Goal: Task Accomplishment & Management: Manage account settings

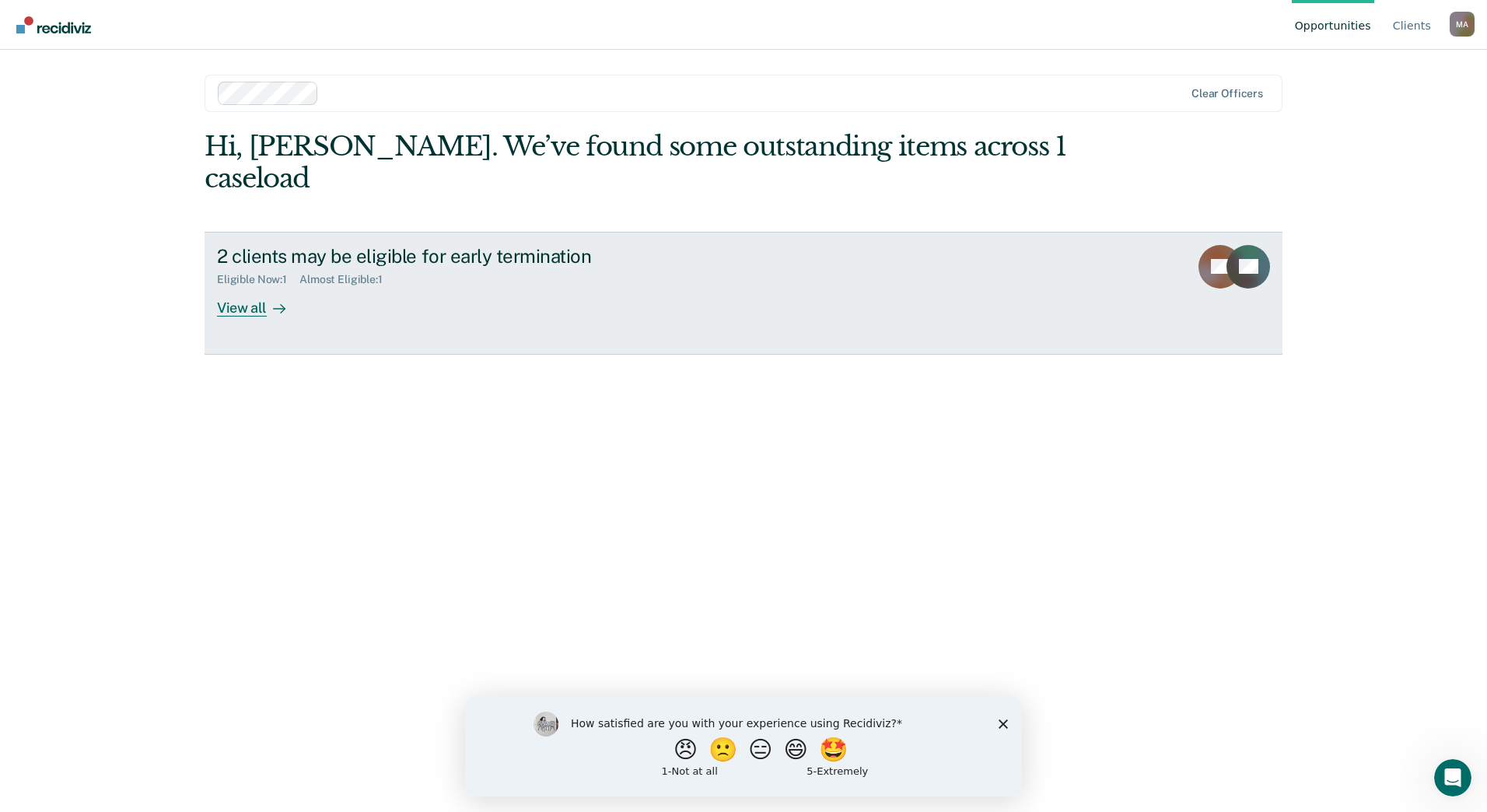
click at [270, 298] on div at bounding box center [276, 307] width 19 height 18
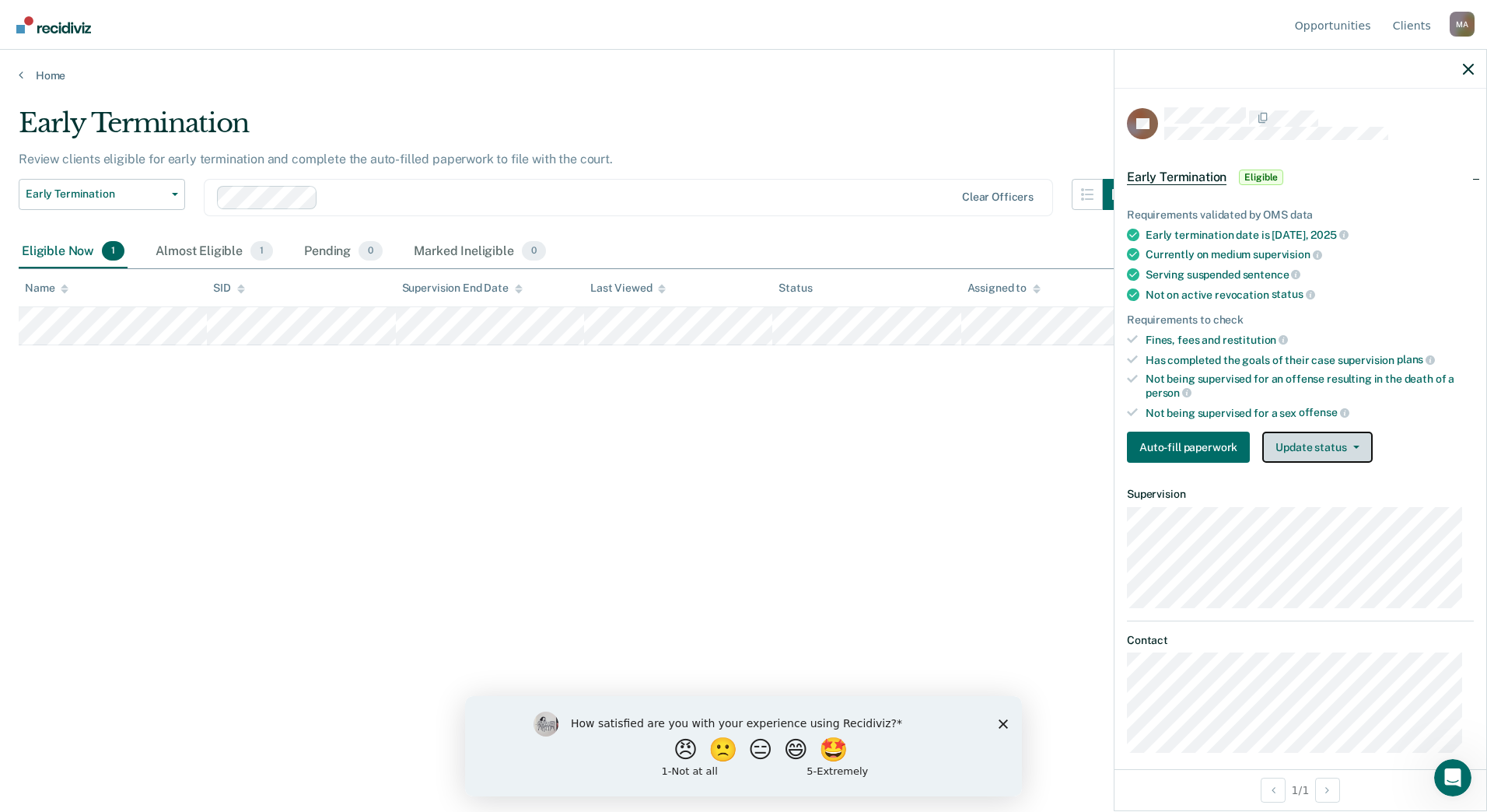
click at [1348, 453] on button "Update status" at bounding box center [1317, 447] width 110 height 31
click at [1415, 438] on div "Auto-fill paperwork Update status Mark Pending Mark Ineligible" at bounding box center [1300, 447] width 347 height 31
click at [1349, 453] on button "Update status" at bounding box center [1317, 447] width 110 height 31
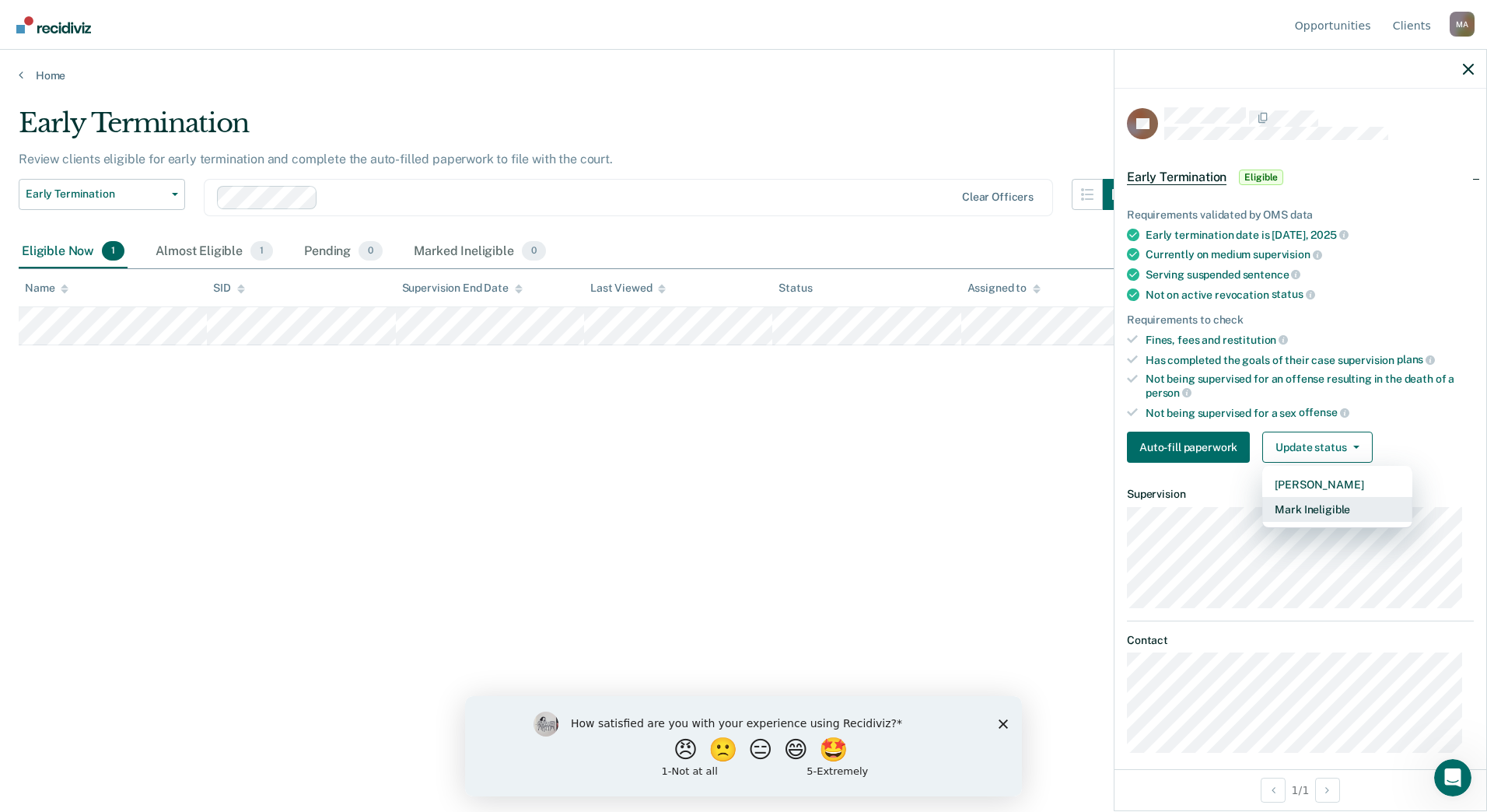
click at [1323, 507] on button "Mark Ineligible" at bounding box center [1337, 510] width 150 height 25
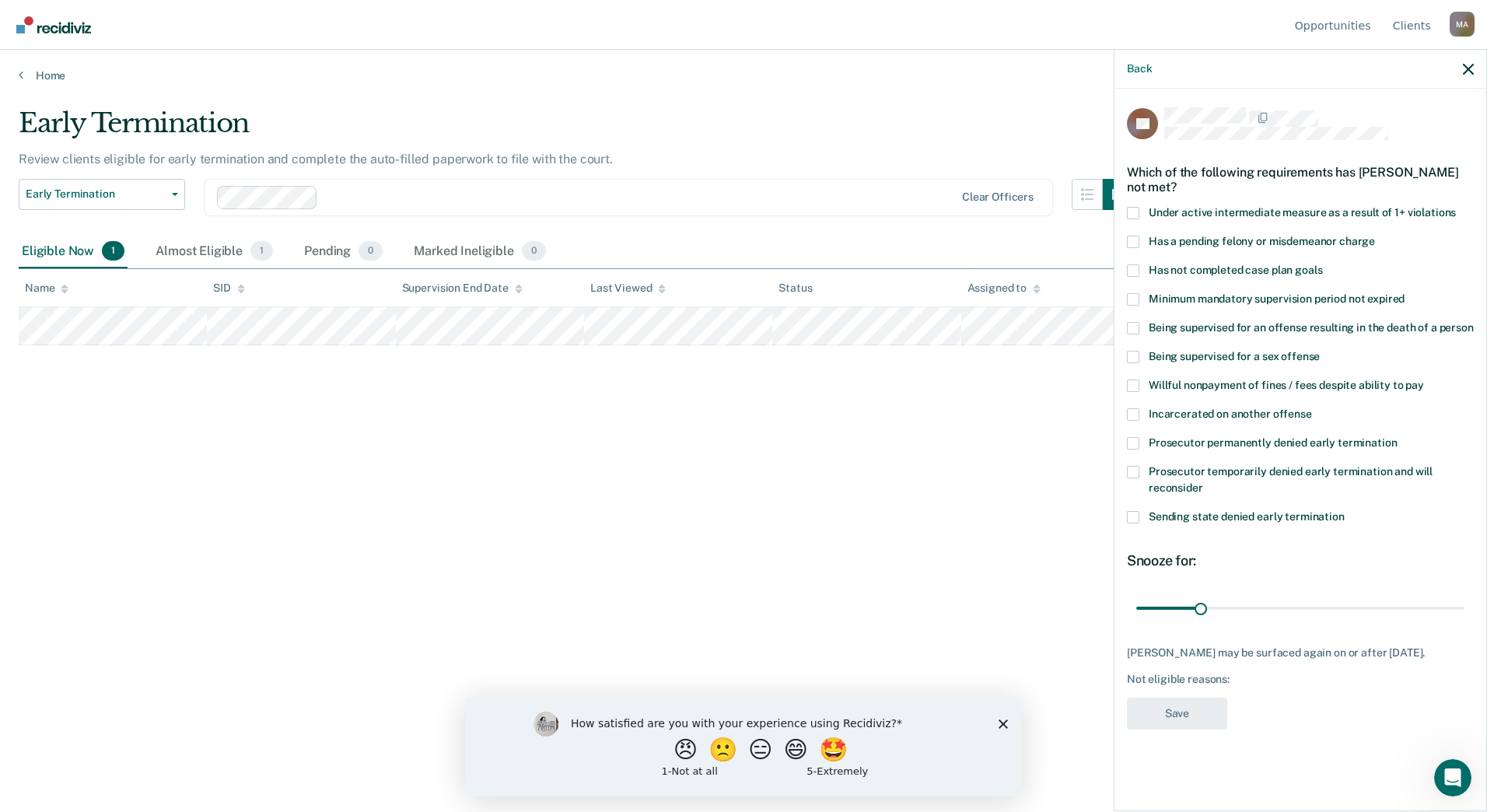
click at [1136, 271] on span at bounding box center [1133, 271] width 13 height 13
click at [1323, 265] on input "Has not completed case plan goals" at bounding box center [1323, 265] width 0 height 0
drag, startPoint x: 1202, startPoint y: 608, endPoint x: 1261, endPoint y: 605, distance: 59.1
type input "60"
click at [1261, 605] on input "range" at bounding box center [1300, 608] width 328 height 27
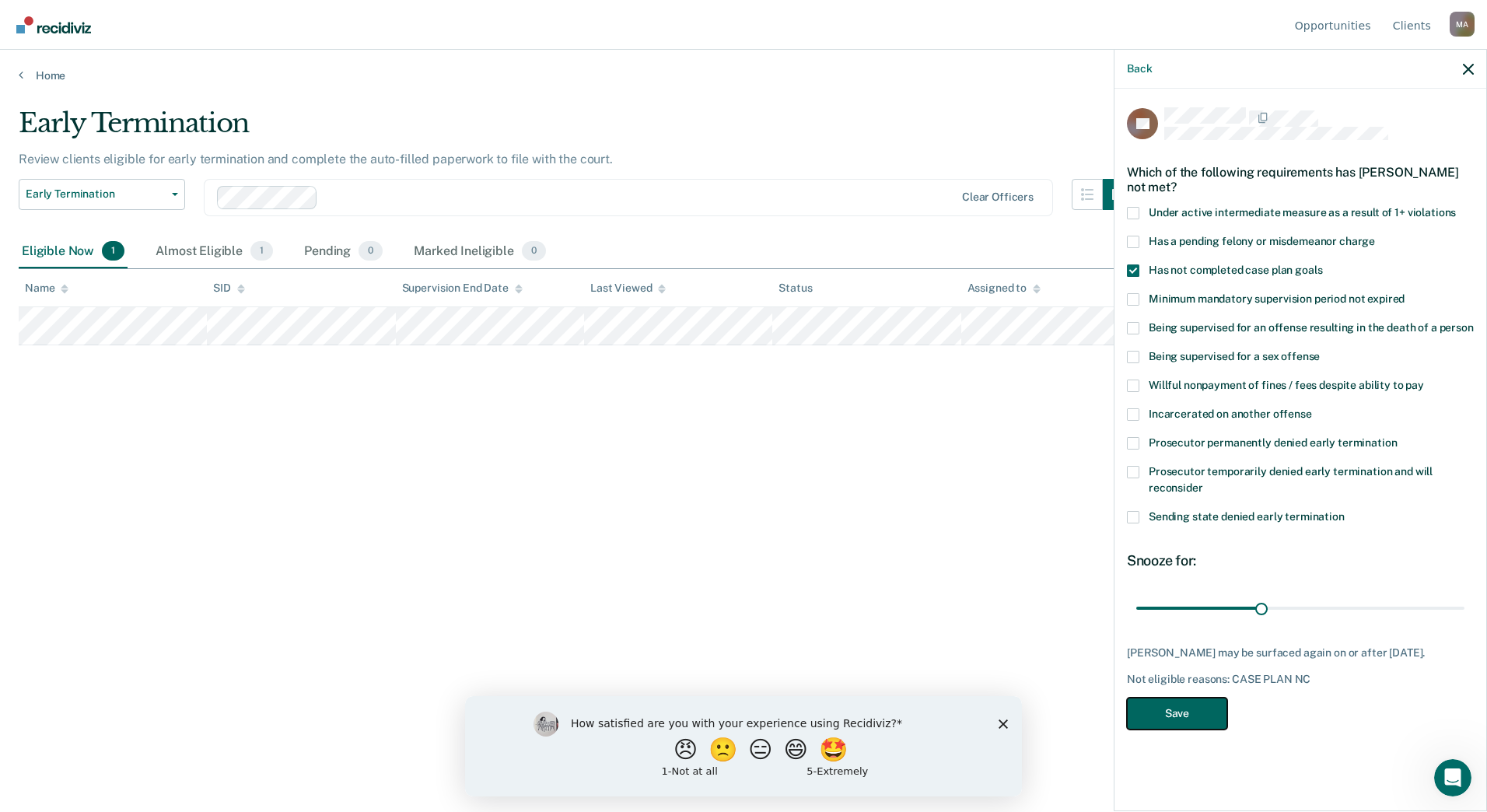
click at [1206, 713] on button "Save" at bounding box center [1177, 713] width 100 height 32
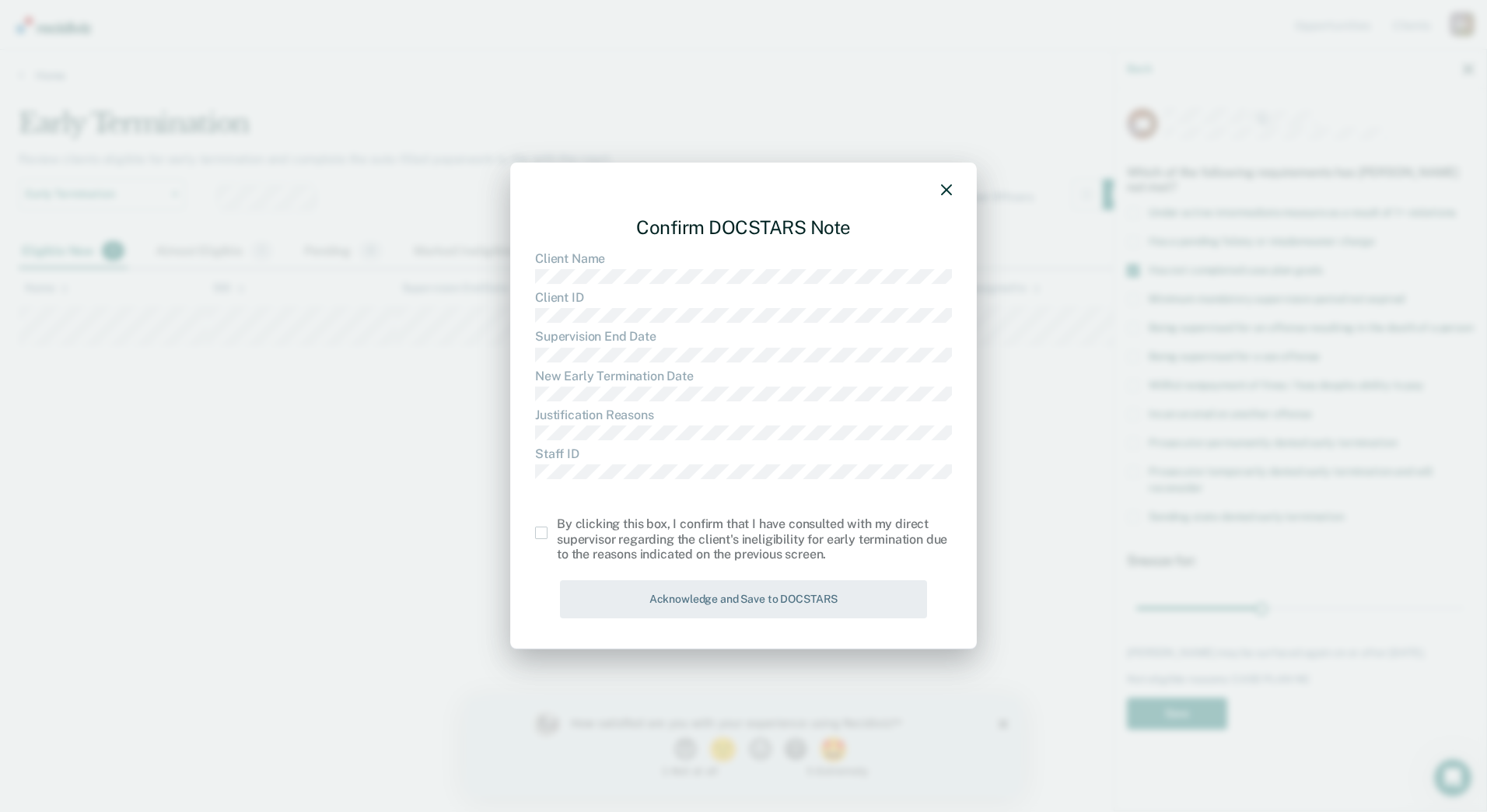
click at [547, 533] on label at bounding box center [546, 532] width 22 height 13
click at [557, 526] on input "checkbox" at bounding box center [557, 526] width 0 height 0
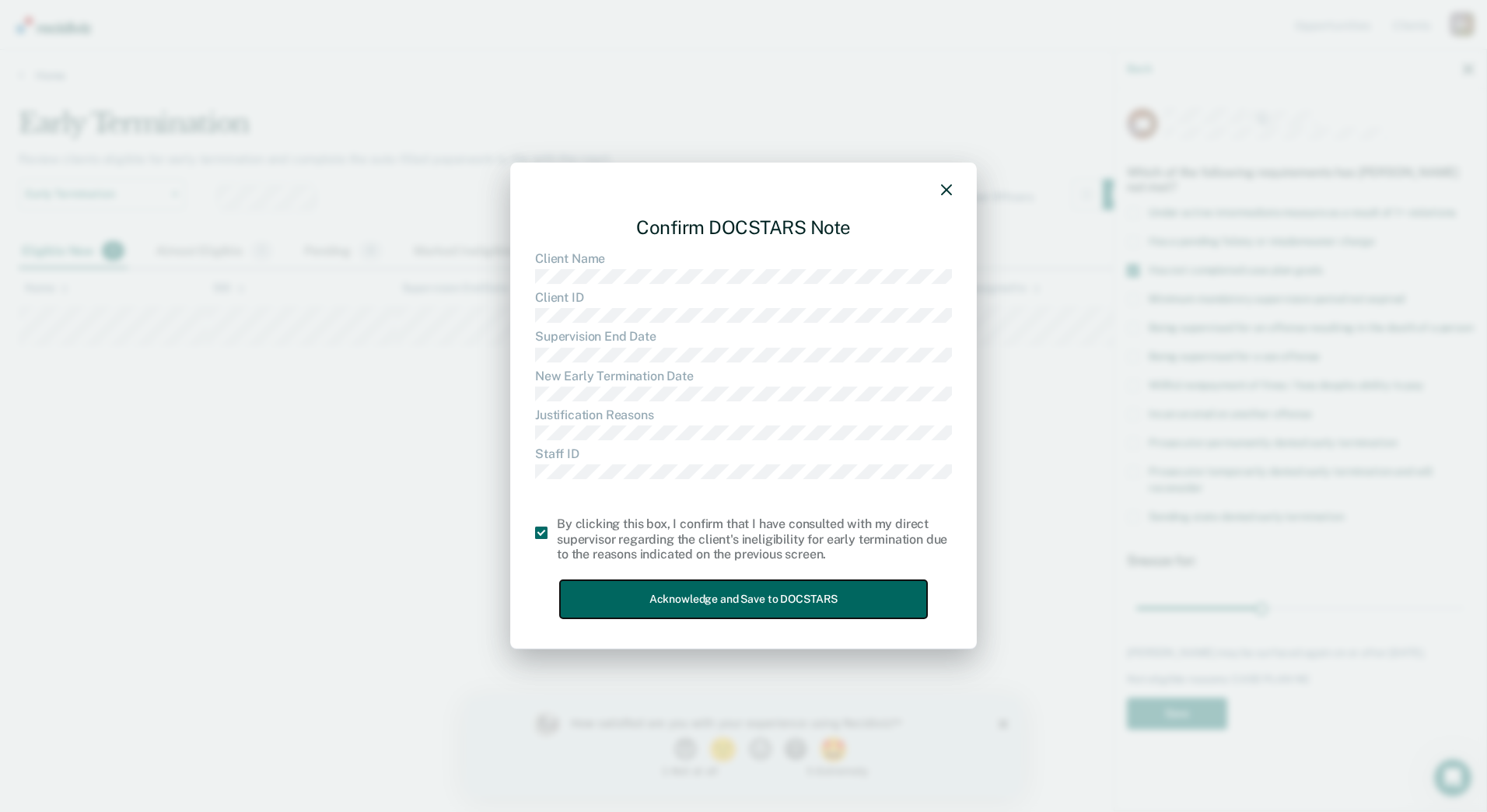
click at [689, 604] on button "Acknowledge and Save to DOCSTARS" at bounding box center [743, 599] width 367 height 38
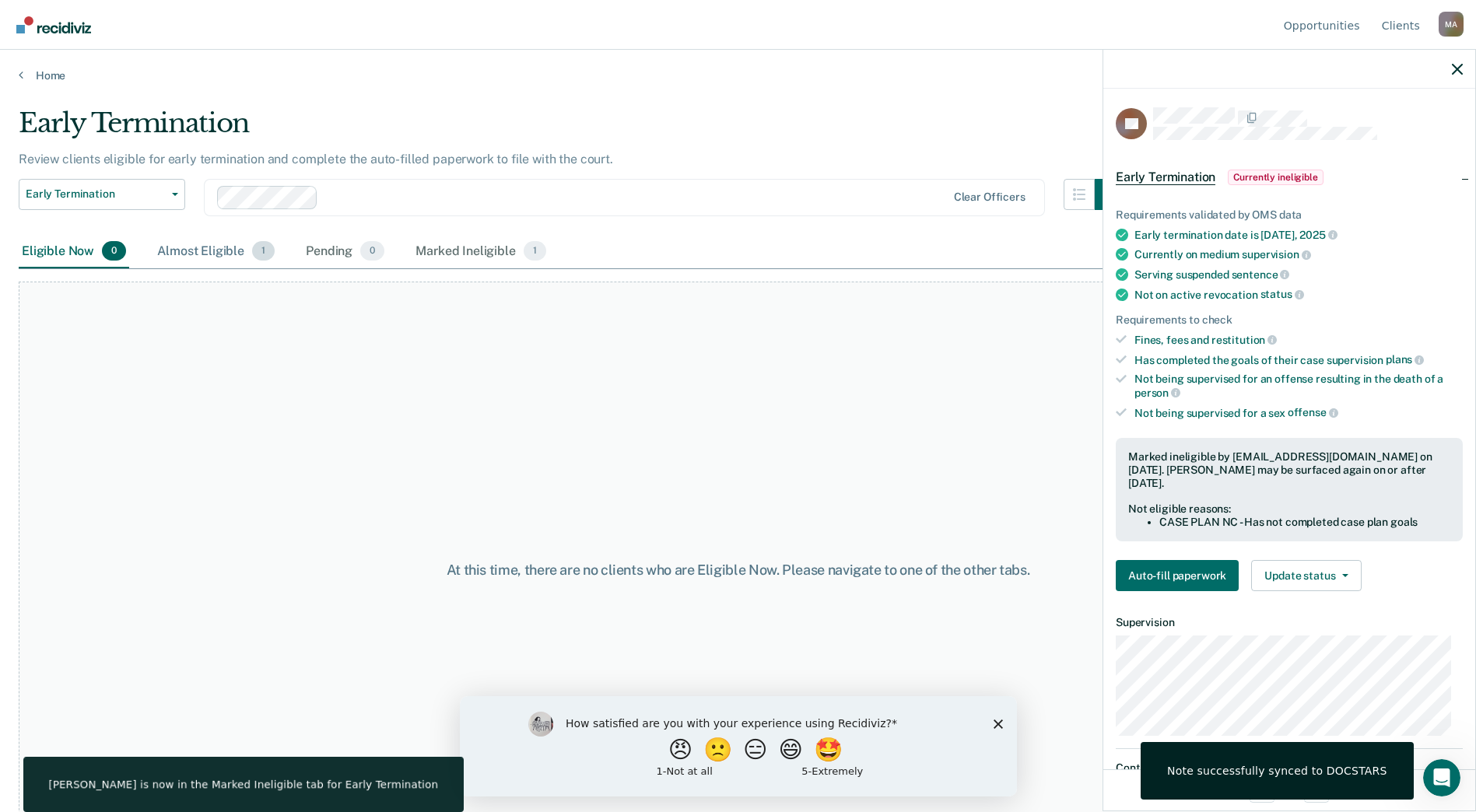
click at [237, 254] on div "Almost Eligible 1" at bounding box center [216, 252] width 124 height 34
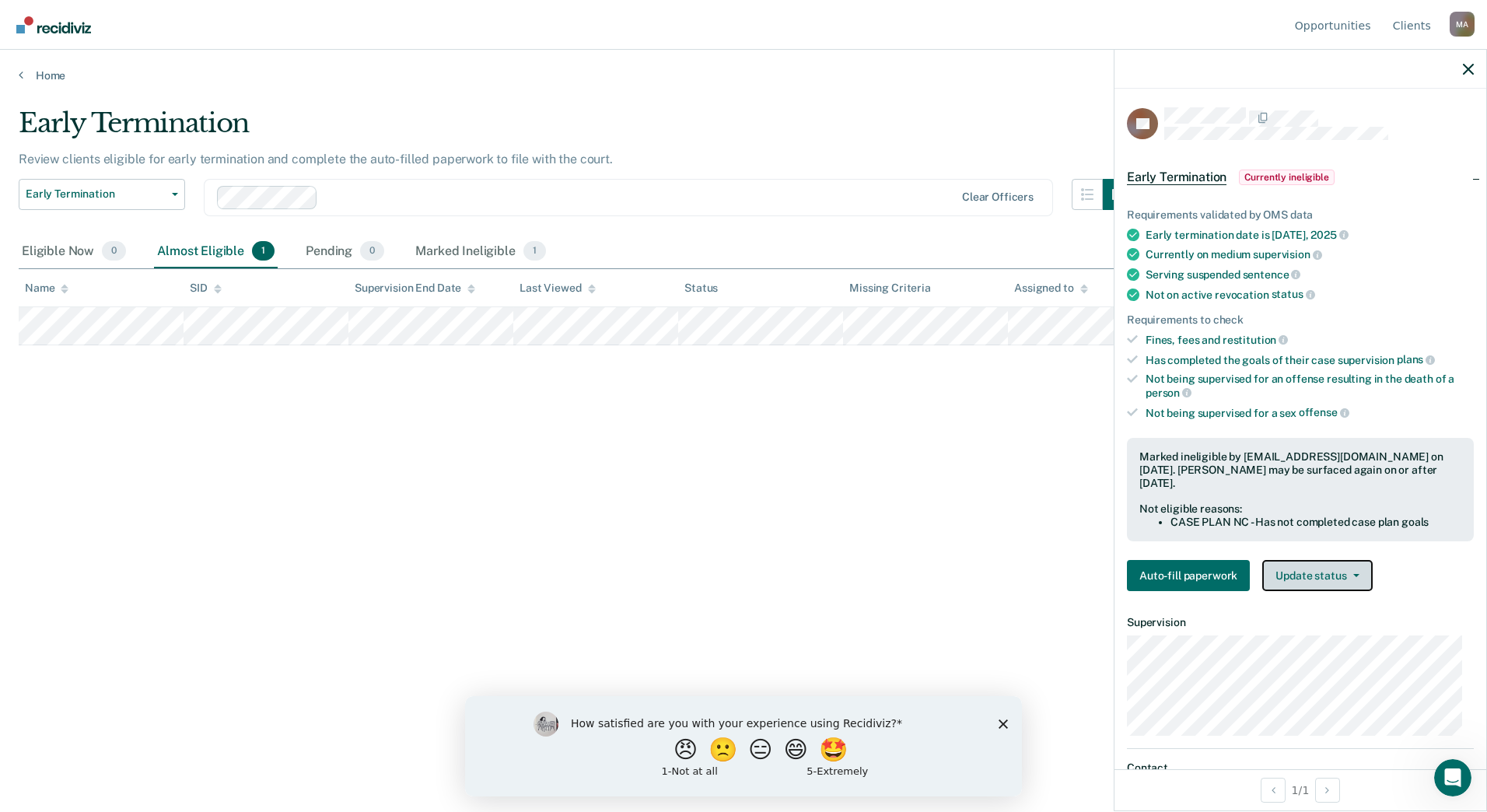
click at [1317, 560] on button "Update status" at bounding box center [1317, 576] width 110 height 31
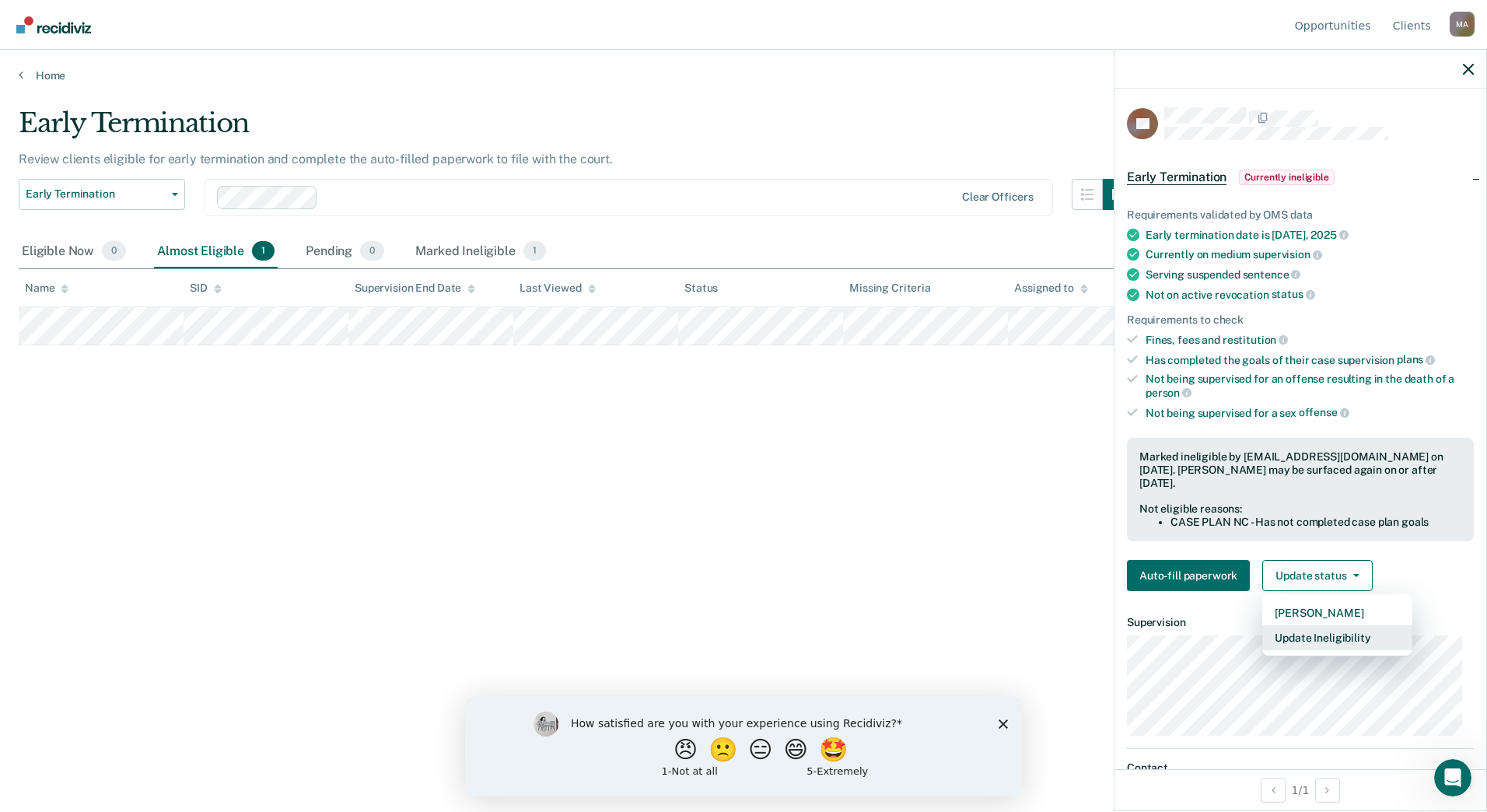
click at [1327, 630] on button "Update Ineligibility" at bounding box center [1337, 638] width 150 height 25
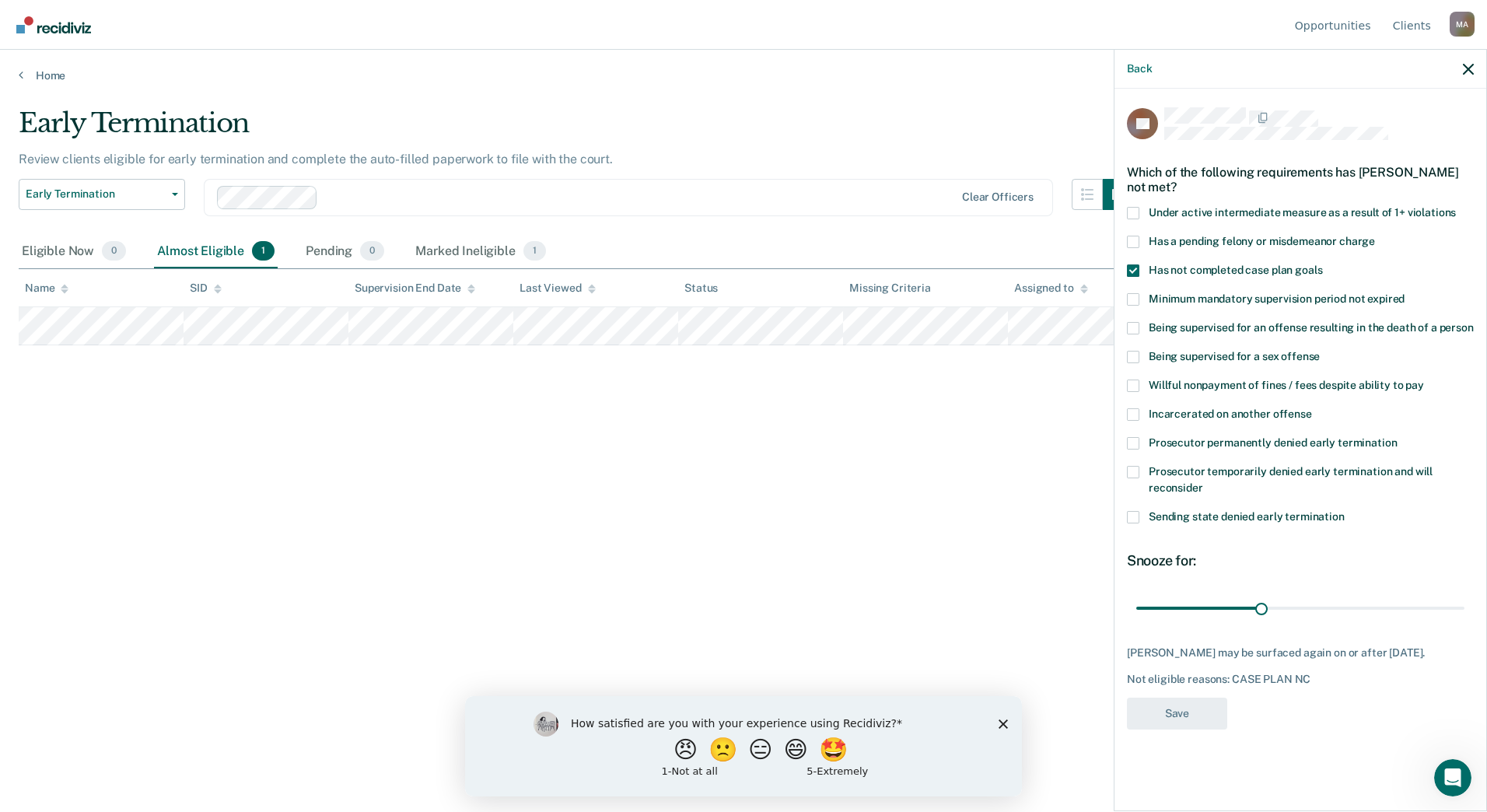
click at [1133, 239] on span at bounding box center [1133, 242] width 13 height 13
click at [1375, 236] on input "Has a pending felony or misdemeanor charge" at bounding box center [1375, 236] width 0 height 0
click at [1471, 72] on icon "button" at bounding box center [1468, 69] width 11 height 11
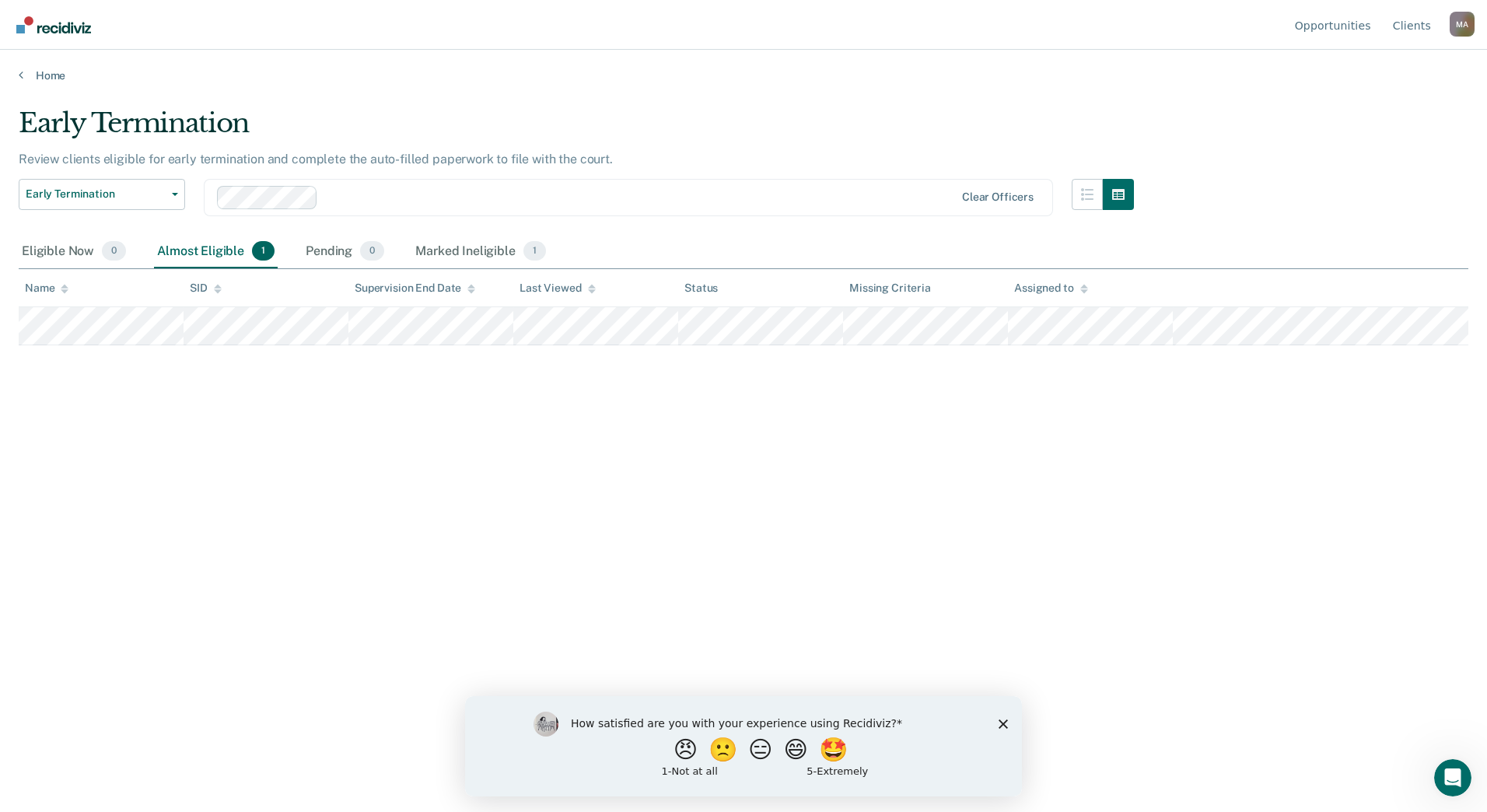
click at [587, 477] on div "Early Termination Review clients eligible for early termination and complete th…" at bounding box center [744, 401] width 1450 height 588
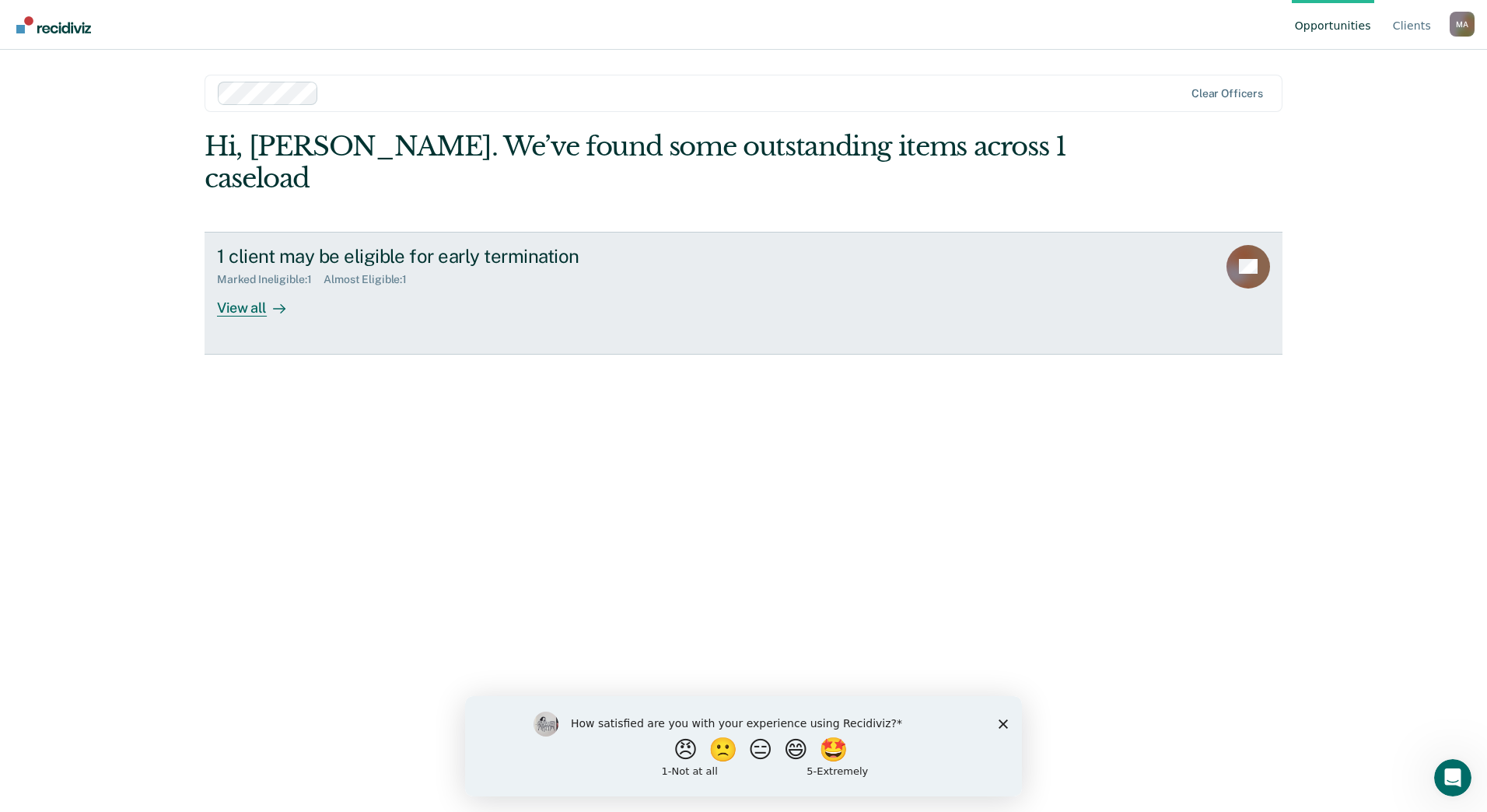
click at [420, 278] on div "1 client may be eligible for early termination Marked Ineligible : 1 Almost Eli…" at bounding box center [508, 280] width 583 height 71
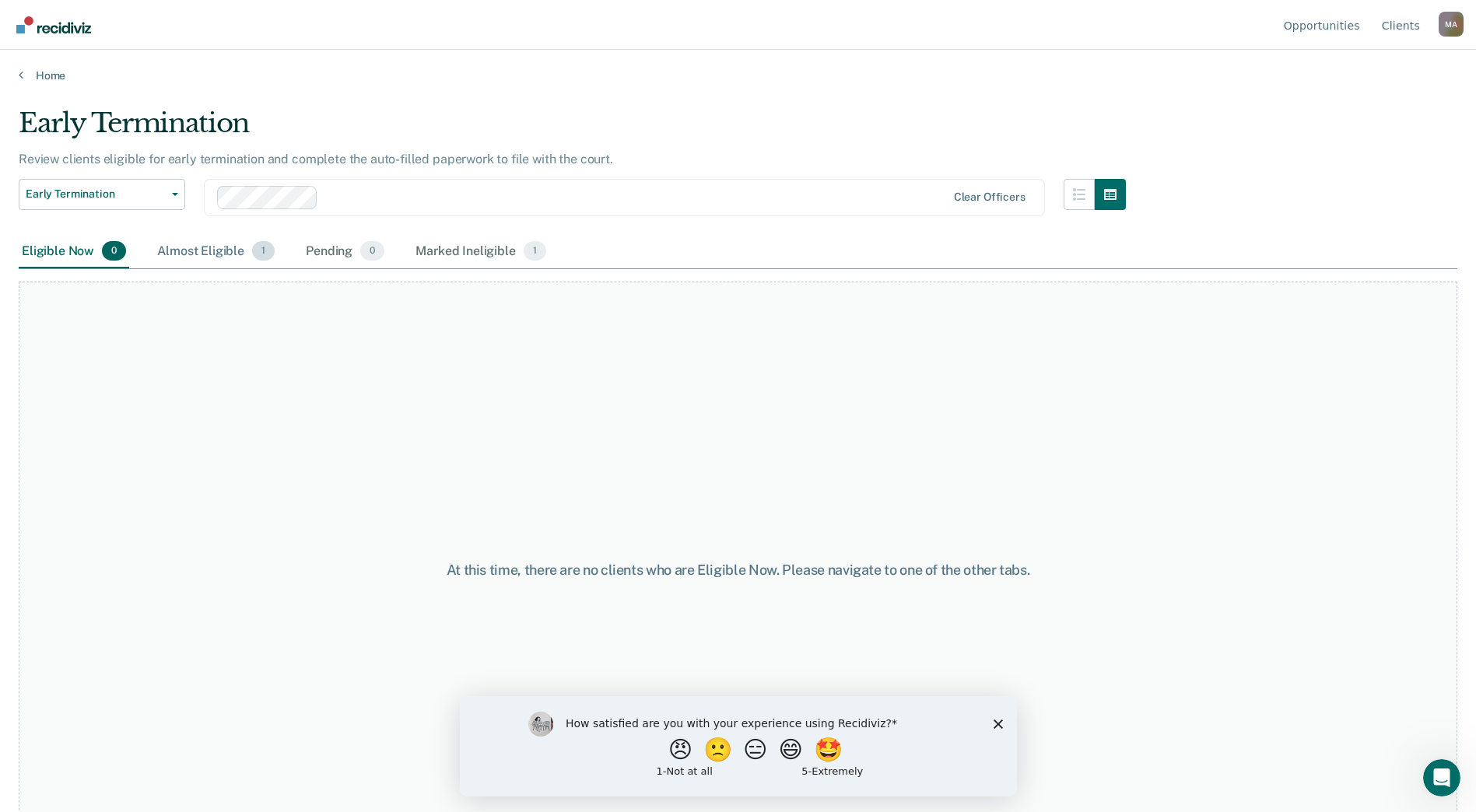
click at [201, 247] on div "Almost Eligible 1" at bounding box center [216, 252] width 124 height 34
